Goal: Navigation & Orientation: Understand site structure

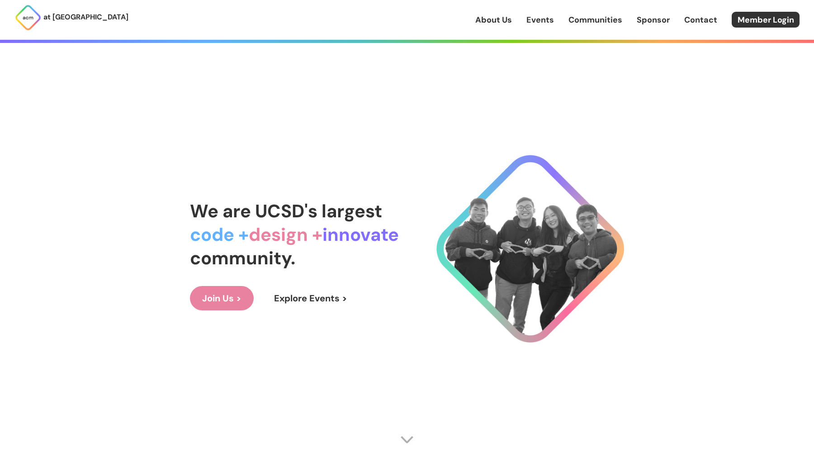
click at [503, 19] on link "About Us" at bounding box center [493, 20] width 37 height 12
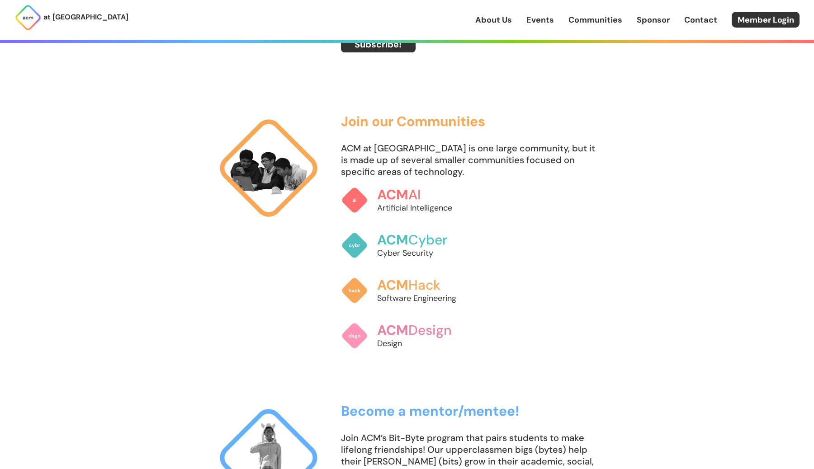
scroll to position [644, 0]
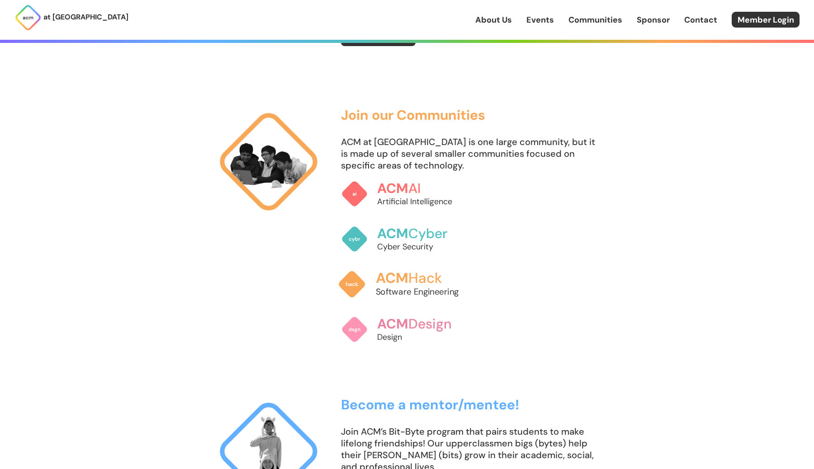
click at [398, 278] on span "ACM" at bounding box center [392, 278] width 33 height 19
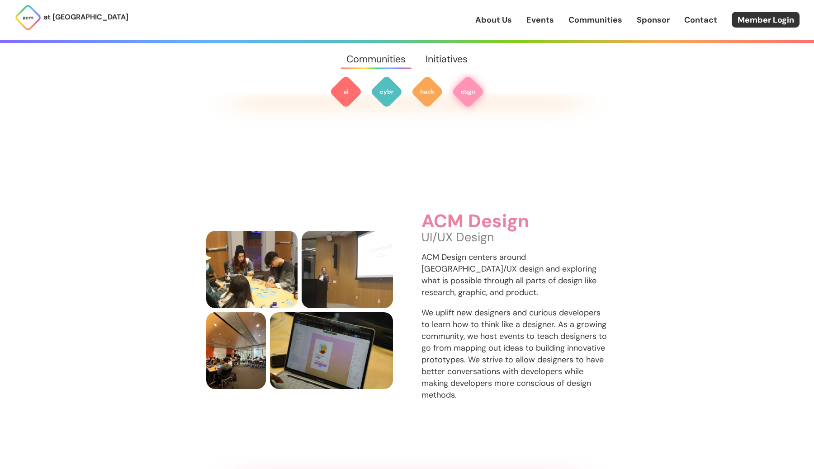
scroll to position [1548, 0]
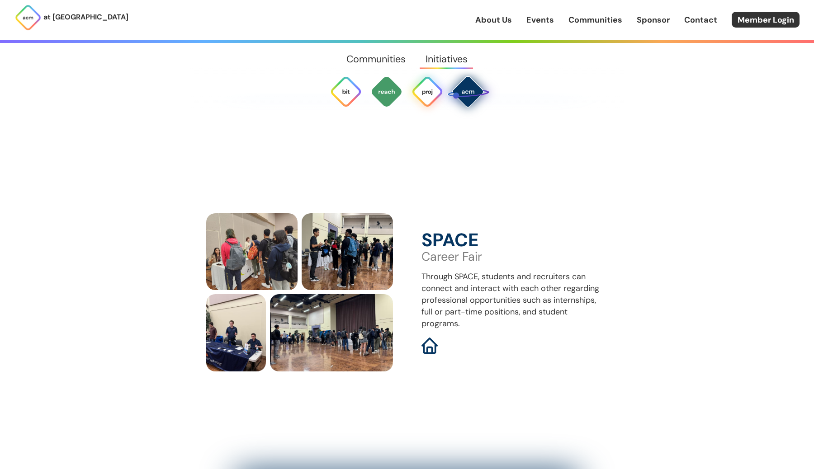
click at [427, 85] on img at bounding box center [427, 91] width 33 height 33
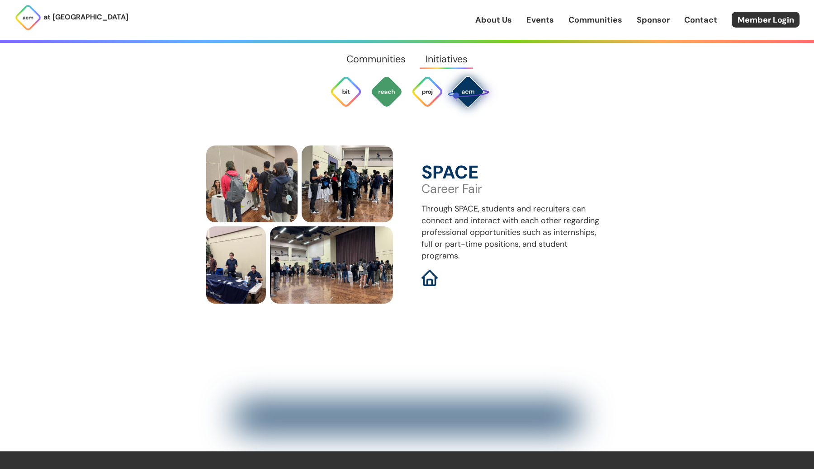
scroll to position [3704, 0]
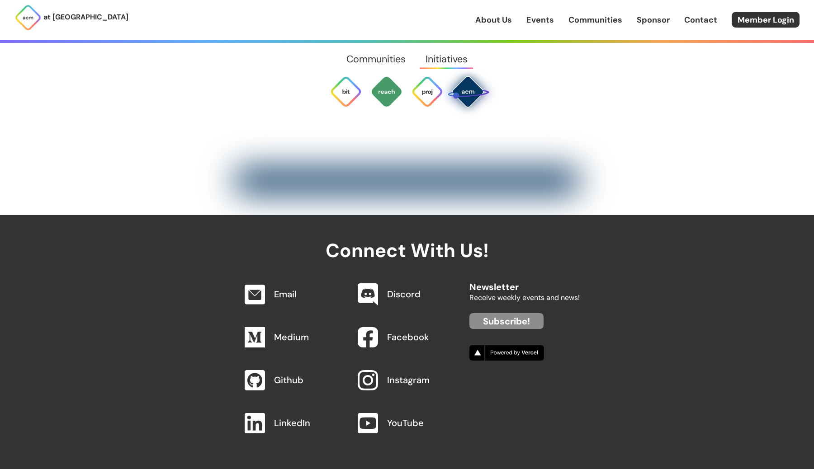
click at [530, 19] on link "Events" at bounding box center [540, 20] width 28 height 12
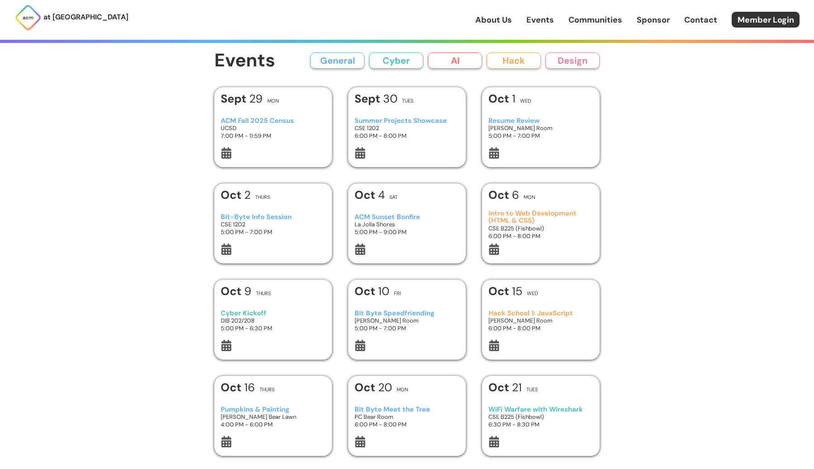
click at [532, 61] on button "Hack" at bounding box center [513, 60] width 54 height 16
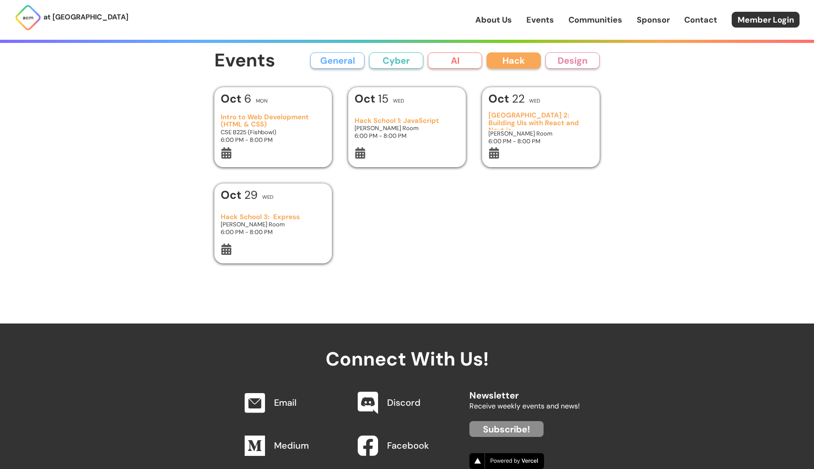
click at [498, 13] on div "About Us Events Communities Sponsor Contact Member Login" at bounding box center [644, 20] width 339 height 16
click at [546, 17] on link "Events" at bounding box center [540, 20] width 28 height 12
click at [598, 21] on link "Communities" at bounding box center [595, 20] width 54 height 12
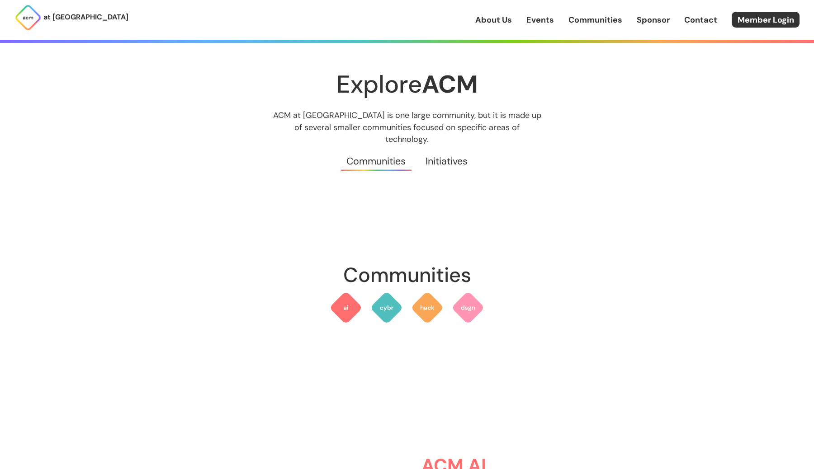
click at [645, 19] on link "Sponsor" at bounding box center [652, 20] width 33 height 12
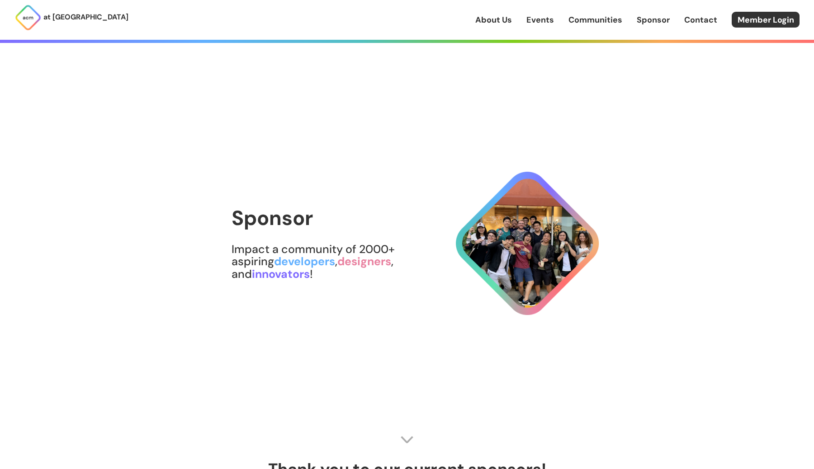
click at [500, 22] on link "About Us" at bounding box center [493, 20] width 37 height 12
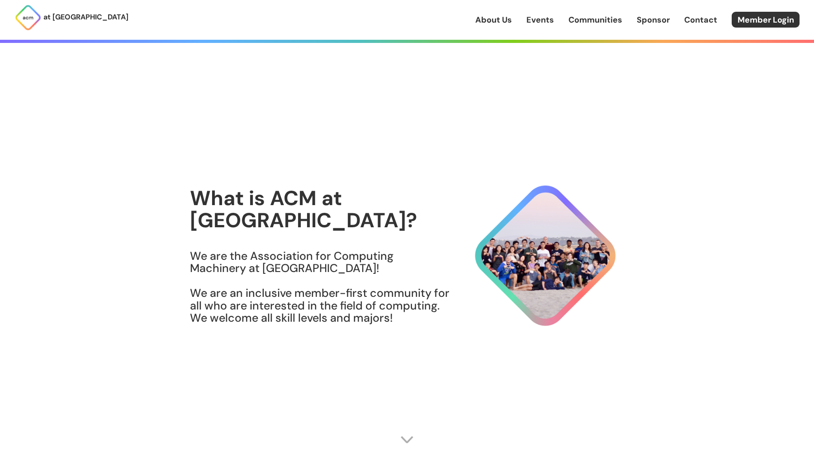
click at [500, 19] on link "About Us" at bounding box center [493, 20] width 37 height 12
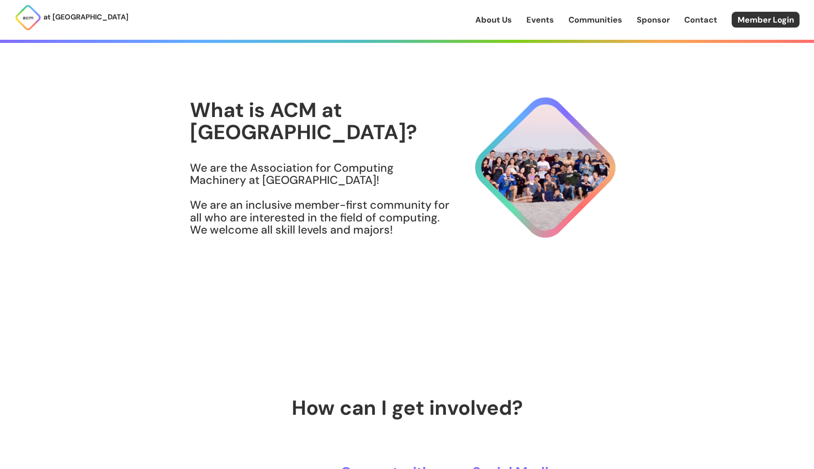
scroll to position [440, 0]
